Goal: Communication & Community: Connect with others

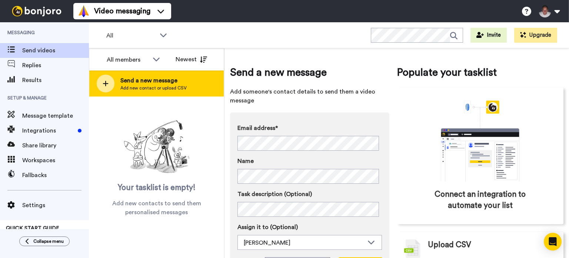
click at [147, 83] on span "Send a new message" at bounding box center [153, 80] width 66 height 9
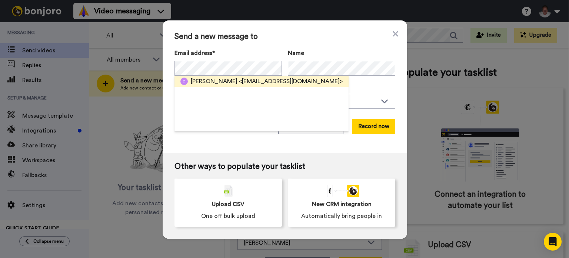
click at [239, 81] on span "<[EMAIL_ADDRESS][DOMAIN_NAME]>" at bounding box center [291, 81] width 104 height 9
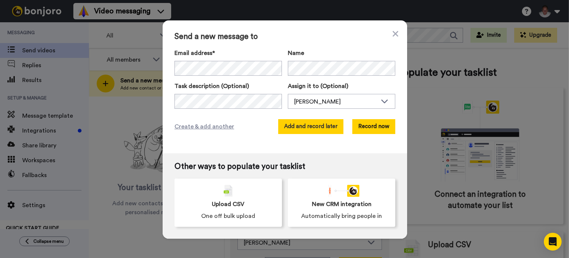
click at [317, 126] on button "Add and record later" at bounding box center [310, 126] width 65 height 15
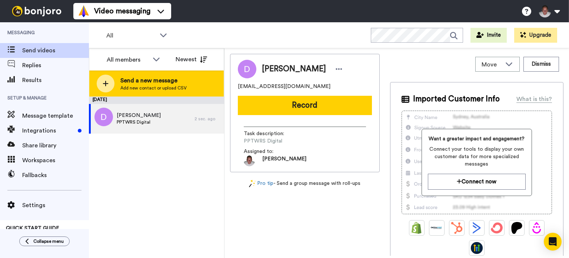
click at [153, 85] on span "Add new contact or upload CSV" at bounding box center [153, 88] width 66 height 6
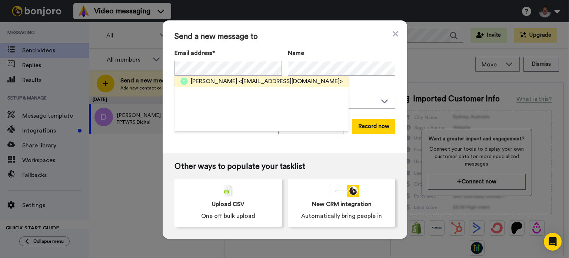
click at [239, 80] on span "<[EMAIL_ADDRESS][DOMAIN_NAME]>" at bounding box center [291, 81] width 104 height 9
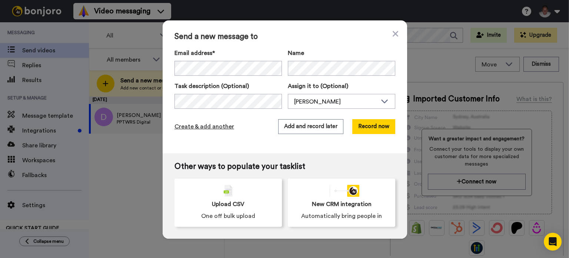
click at [206, 126] on span "Create & add another" at bounding box center [205, 126] width 60 height 9
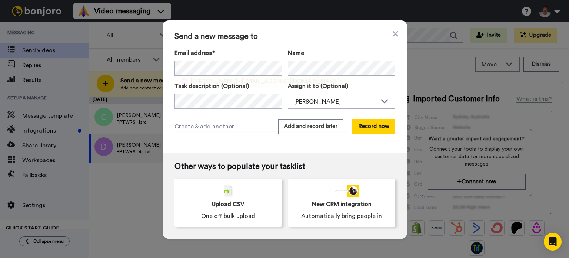
click at [205, 79] on span "[PERSON_NAME]" at bounding box center [214, 81] width 47 height 9
click at [309, 126] on button "Add and record later" at bounding box center [310, 126] width 65 height 15
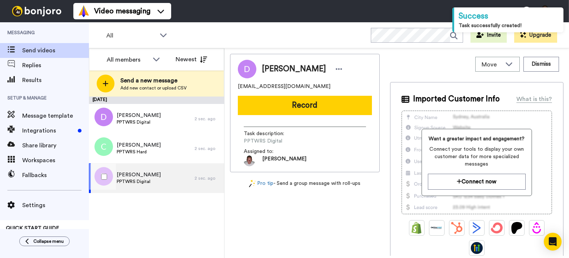
click at [168, 178] on div "[PERSON_NAME] PPTWRS Digital" at bounding box center [142, 178] width 106 height 30
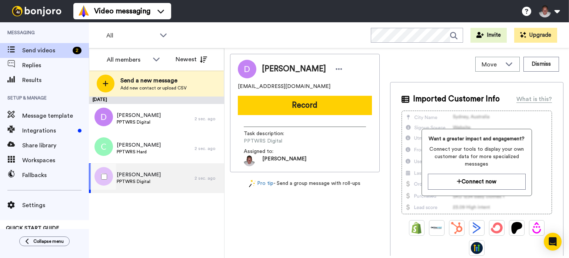
click at [168, 178] on div "[PERSON_NAME] PPTWRS Digital" at bounding box center [142, 178] width 106 height 30
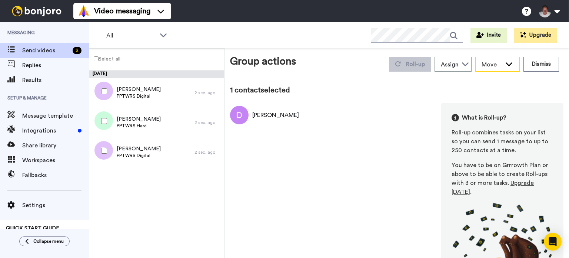
click at [505, 61] on icon at bounding box center [509, 63] width 9 height 7
click at [455, 79] on div "Group actions Roll-up Assign [PERSON_NAME] Move WORKSPACES View all Thanking Th…" at bounding box center [397, 155] width 334 height 202
click at [530, 62] on button "Dismiss" at bounding box center [542, 64] width 36 height 15
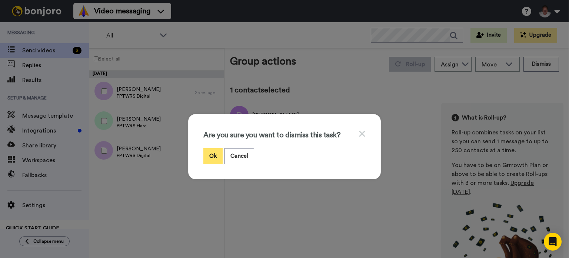
click at [208, 156] on button "Ok" at bounding box center [212, 156] width 19 height 16
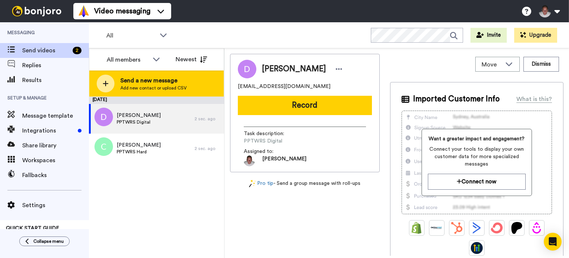
click at [152, 85] on span "Add new contact or upload CSV" at bounding box center [153, 88] width 66 height 6
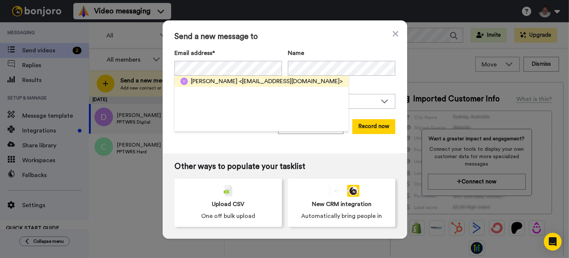
click at [206, 83] on span "[PERSON_NAME]" at bounding box center [214, 81] width 47 height 9
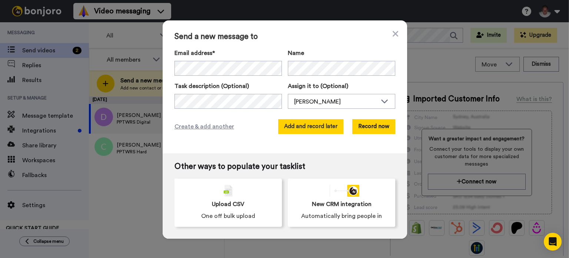
click at [308, 125] on button "Add and record later" at bounding box center [310, 126] width 65 height 15
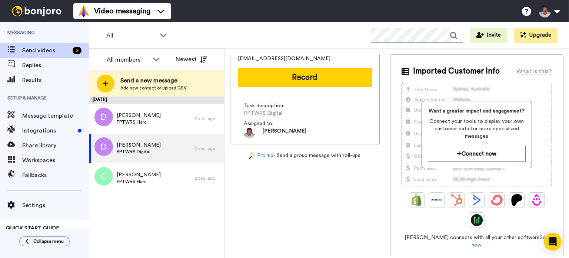
scroll to position [11, 0]
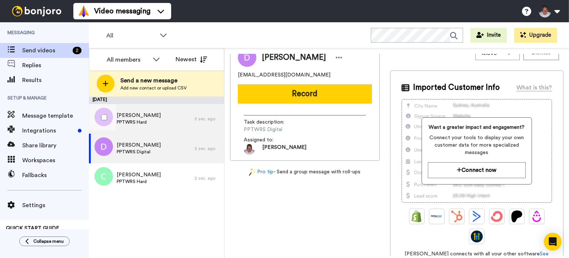
click at [155, 120] on div "[PERSON_NAME] PPTWRS Hard" at bounding box center [142, 119] width 106 height 30
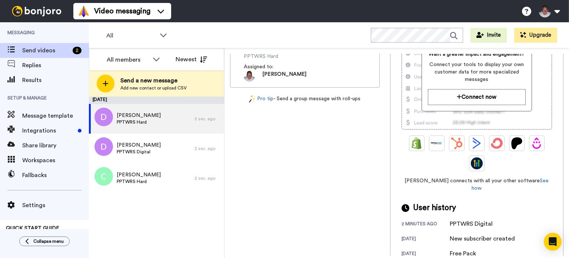
scroll to position [90, 0]
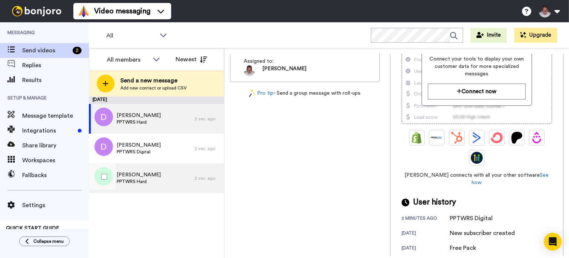
click at [158, 175] on div "[PERSON_NAME] PPTWRS Hard" at bounding box center [142, 178] width 106 height 30
